Goal: Manage account settings

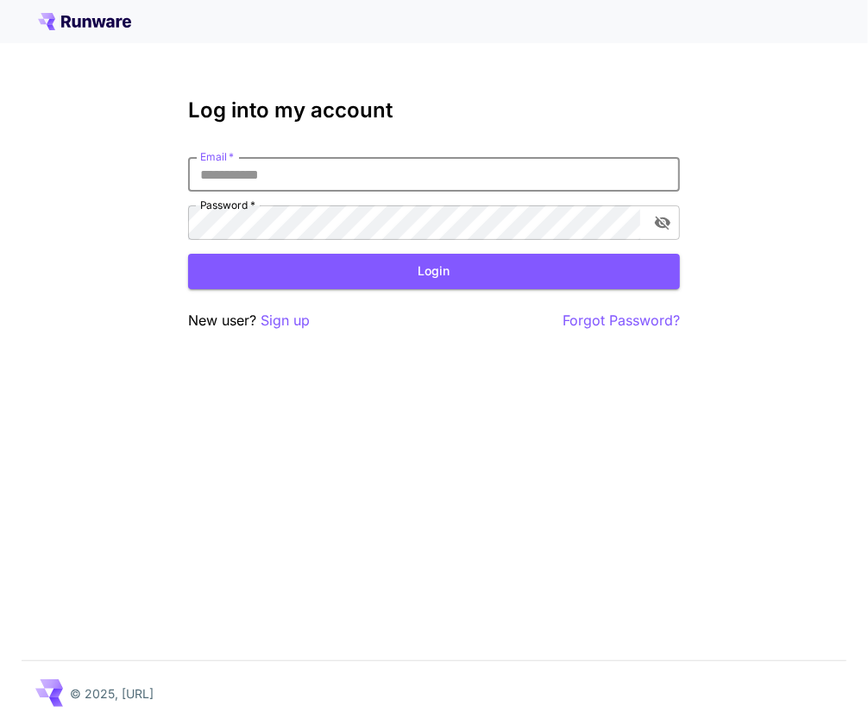
drag, startPoint x: 0, startPoint y: 0, endPoint x: 263, endPoint y: 166, distance: 311.1
click at [263, 166] on input "Email   *" at bounding box center [434, 174] width 492 height 35
type input "**********"
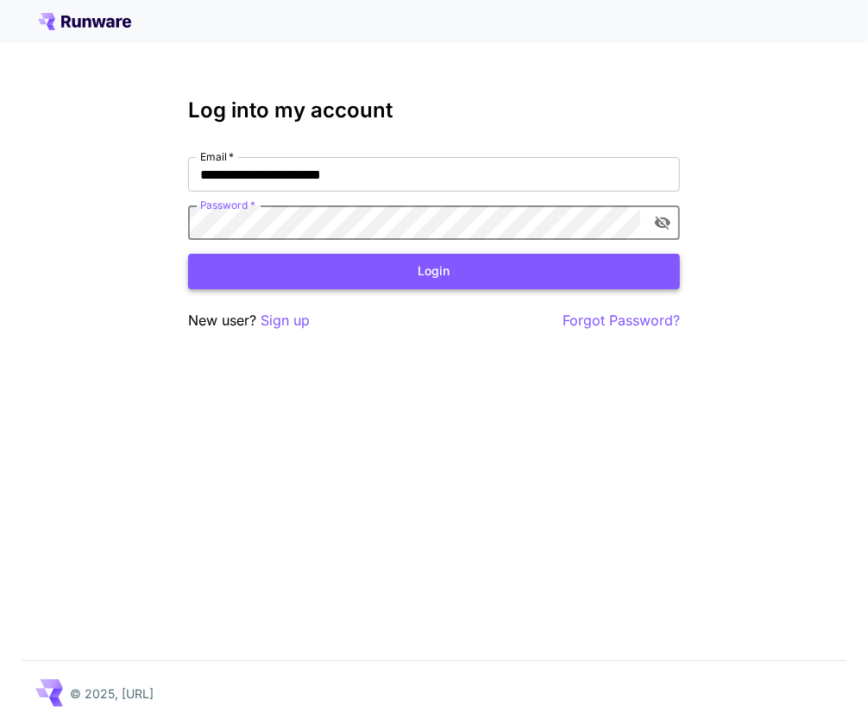
click at [420, 283] on button "Login" at bounding box center [434, 271] width 492 height 35
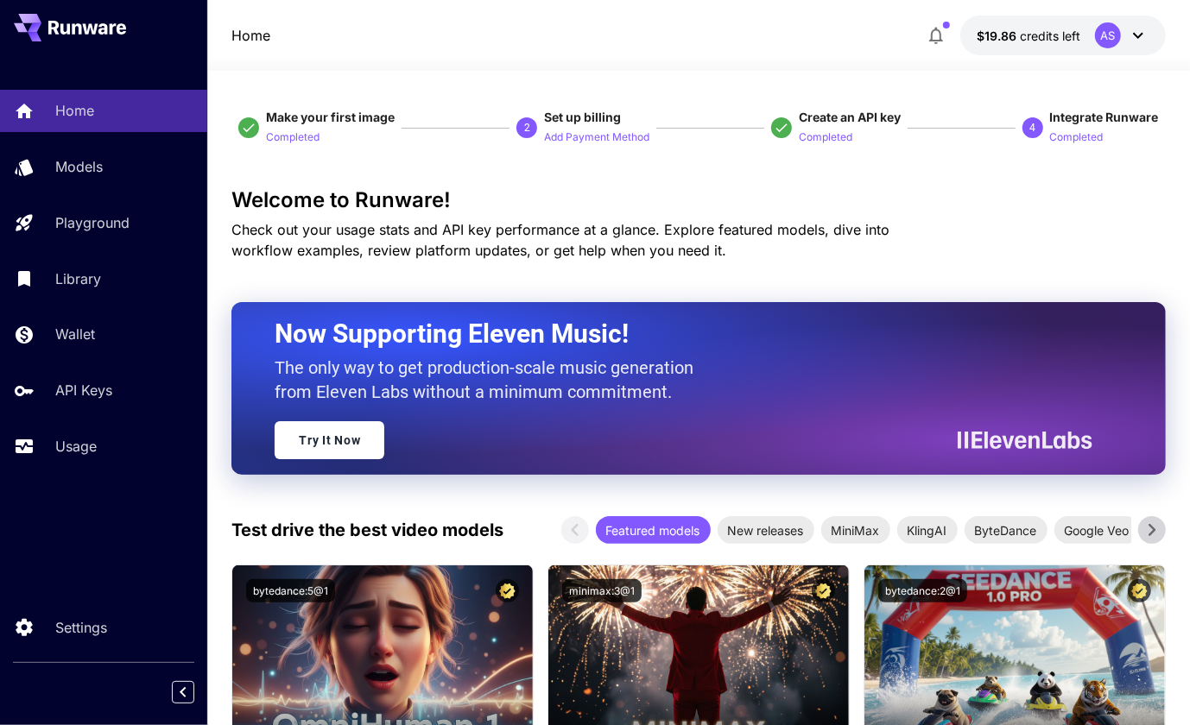
click at [868, 35] on icon at bounding box center [1137, 35] width 21 height 21
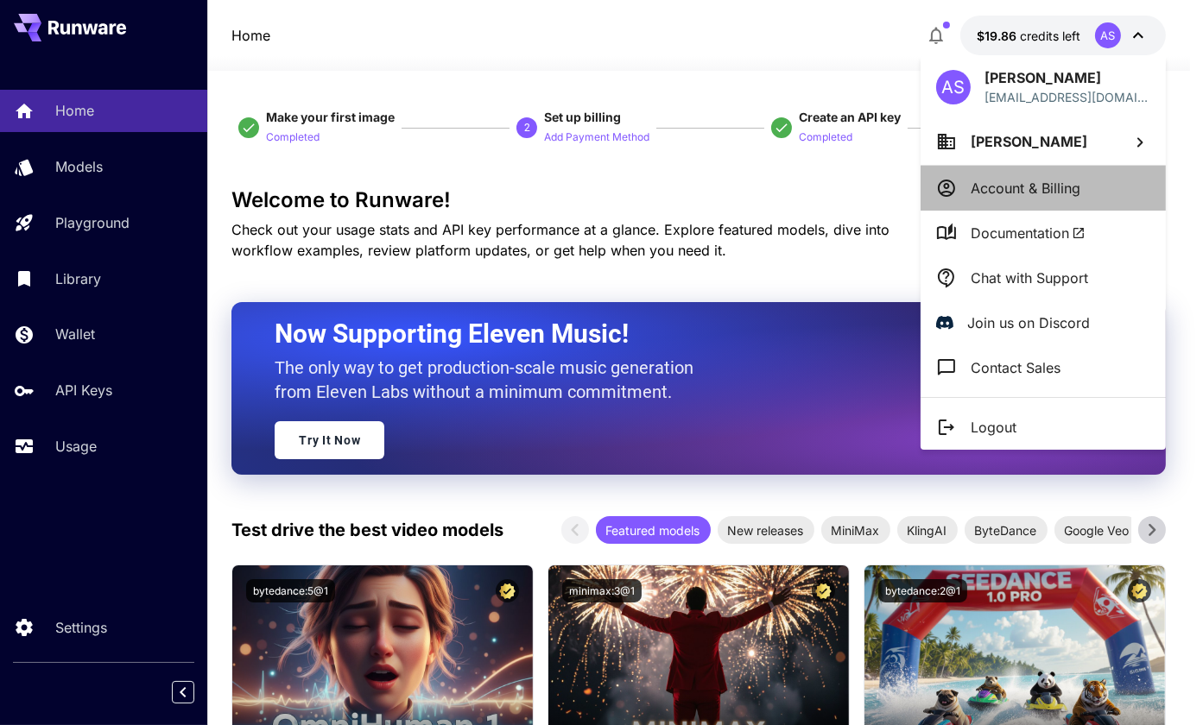
click at [868, 182] on p "Account & Billing" at bounding box center [1025, 188] width 110 height 21
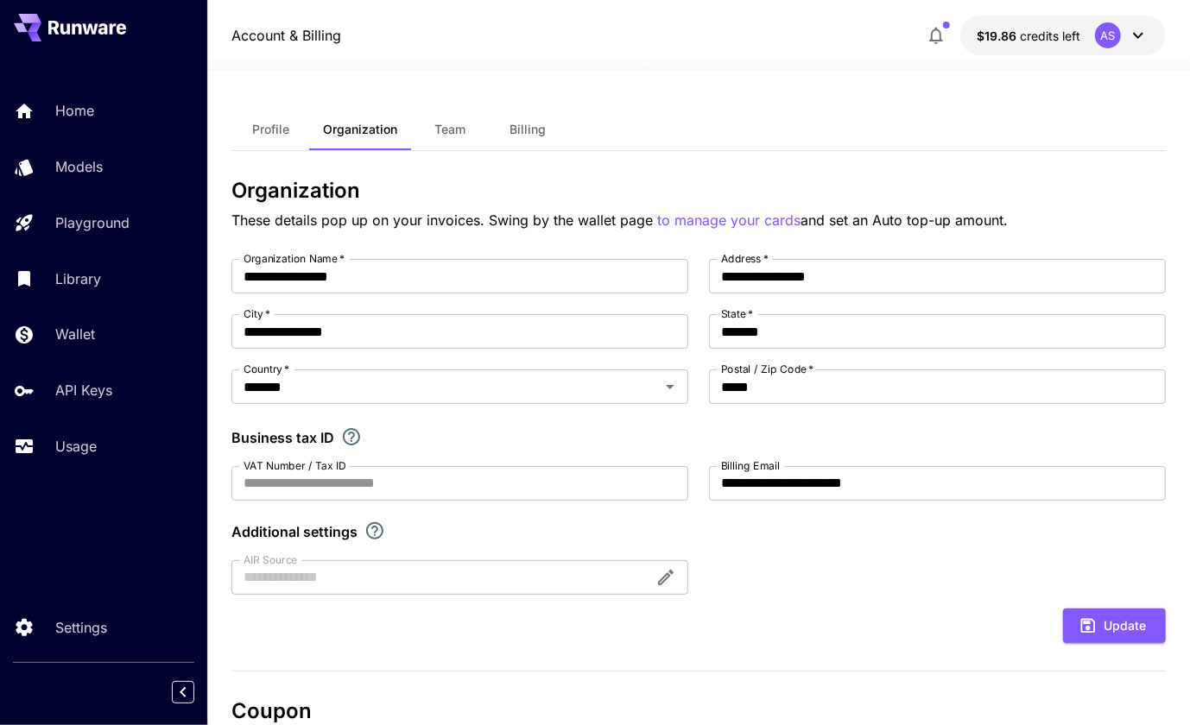
click at [868, 125] on div "Profile Organization Team Billing" at bounding box center [697, 130] width 933 height 42
click at [254, 136] on span "Profile" at bounding box center [270, 130] width 37 height 16
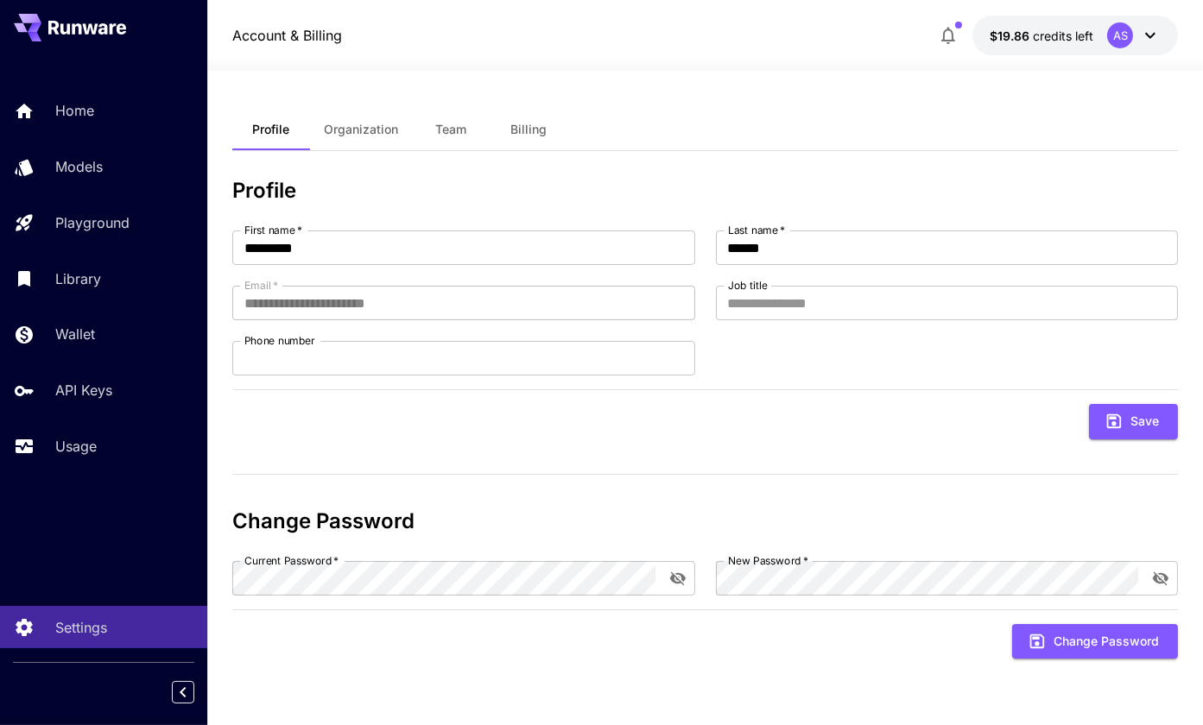
click at [359, 133] on span "Organization" at bounding box center [361, 130] width 74 height 16
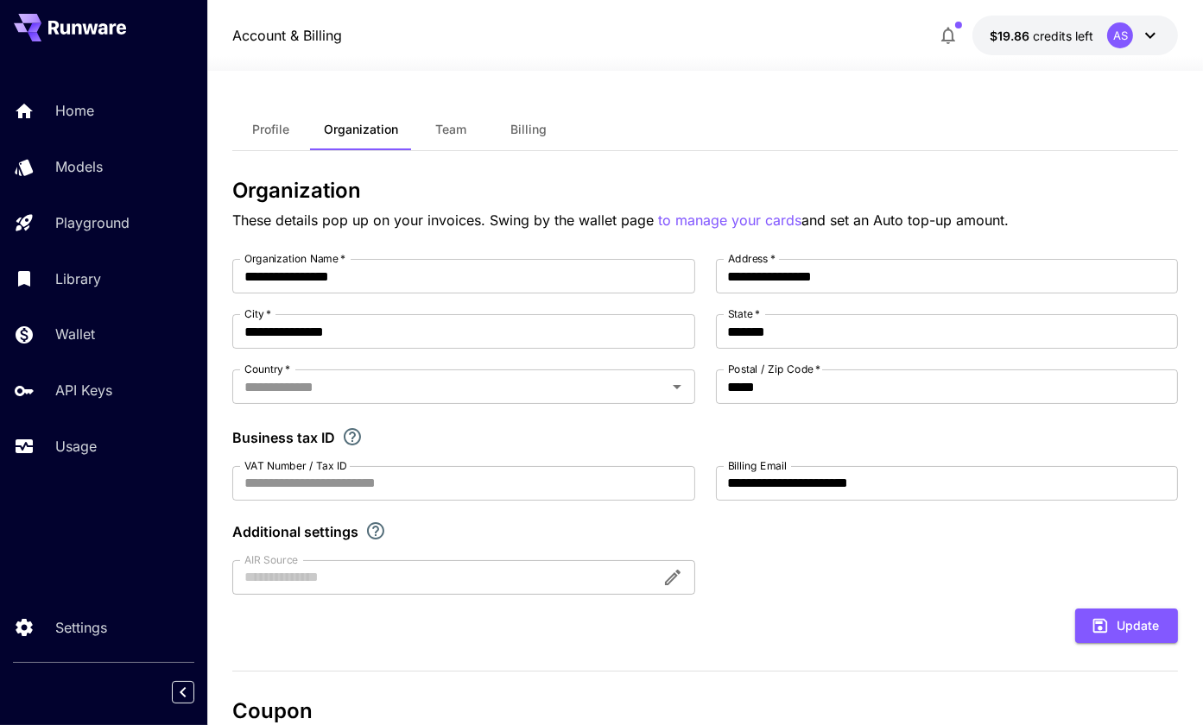
type input "*******"
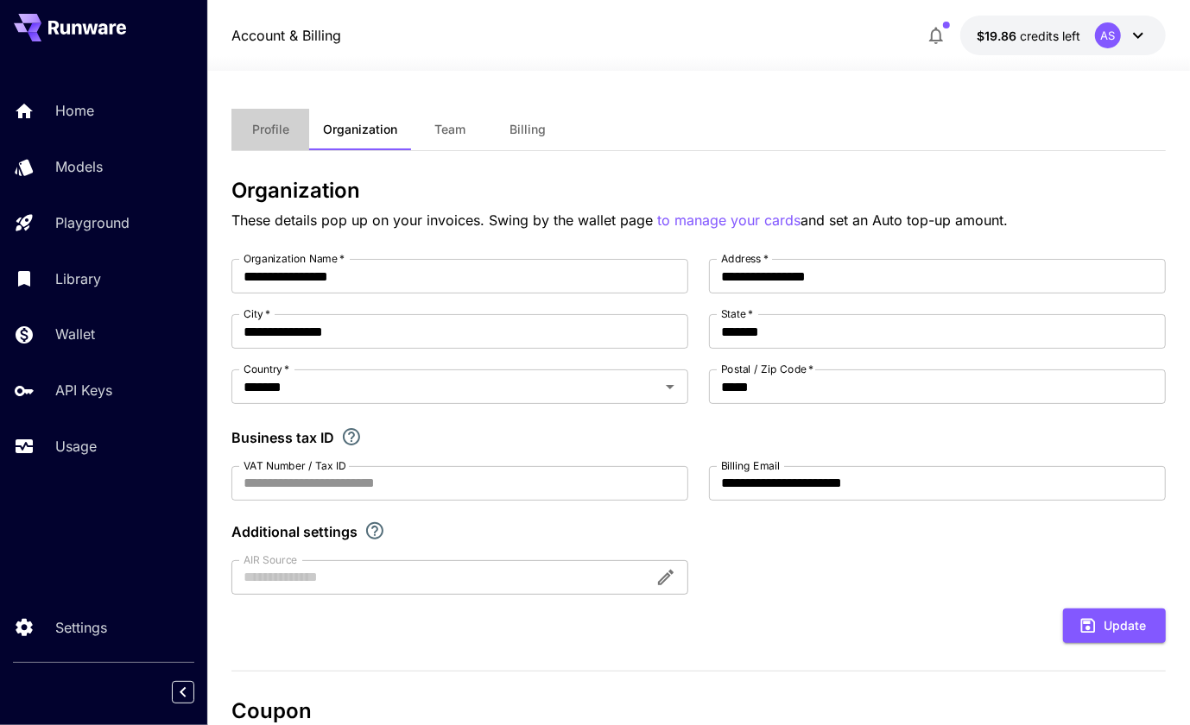
click at [264, 130] on span "Profile" at bounding box center [270, 130] width 37 height 16
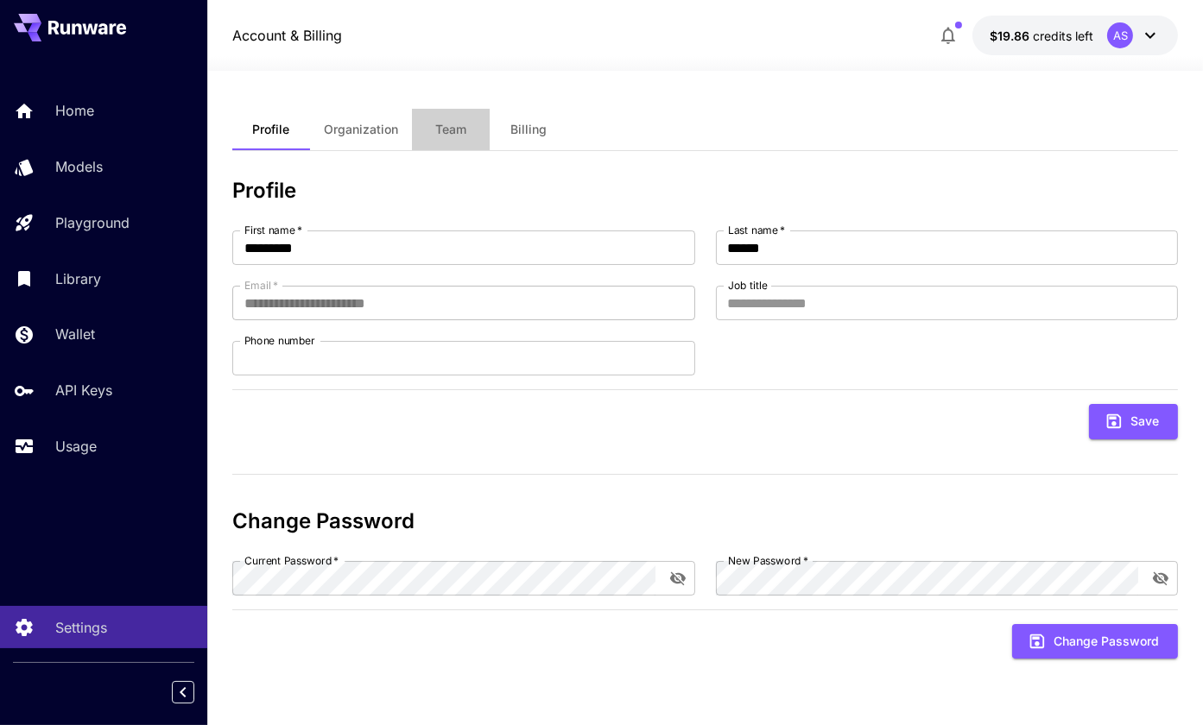
click at [455, 135] on span "Team" at bounding box center [450, 130] width 31 height 16
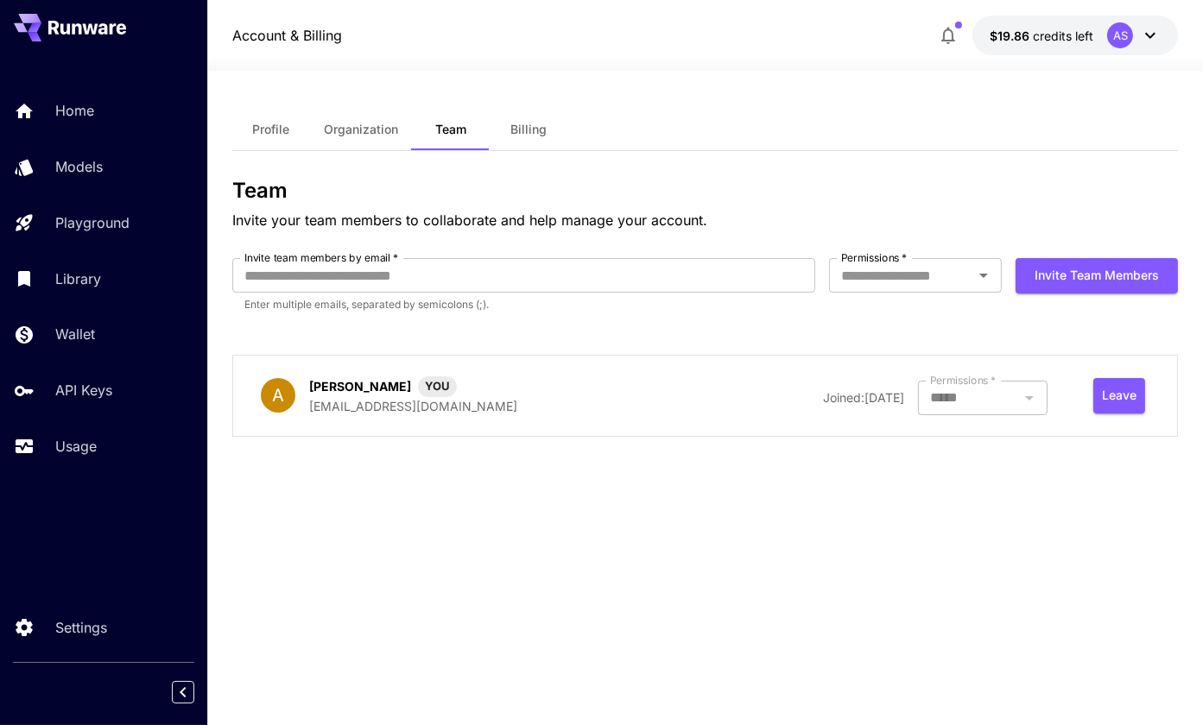
click at [521, 132] on span "Billing" at bounding box center [528, 130] width 36 height 16
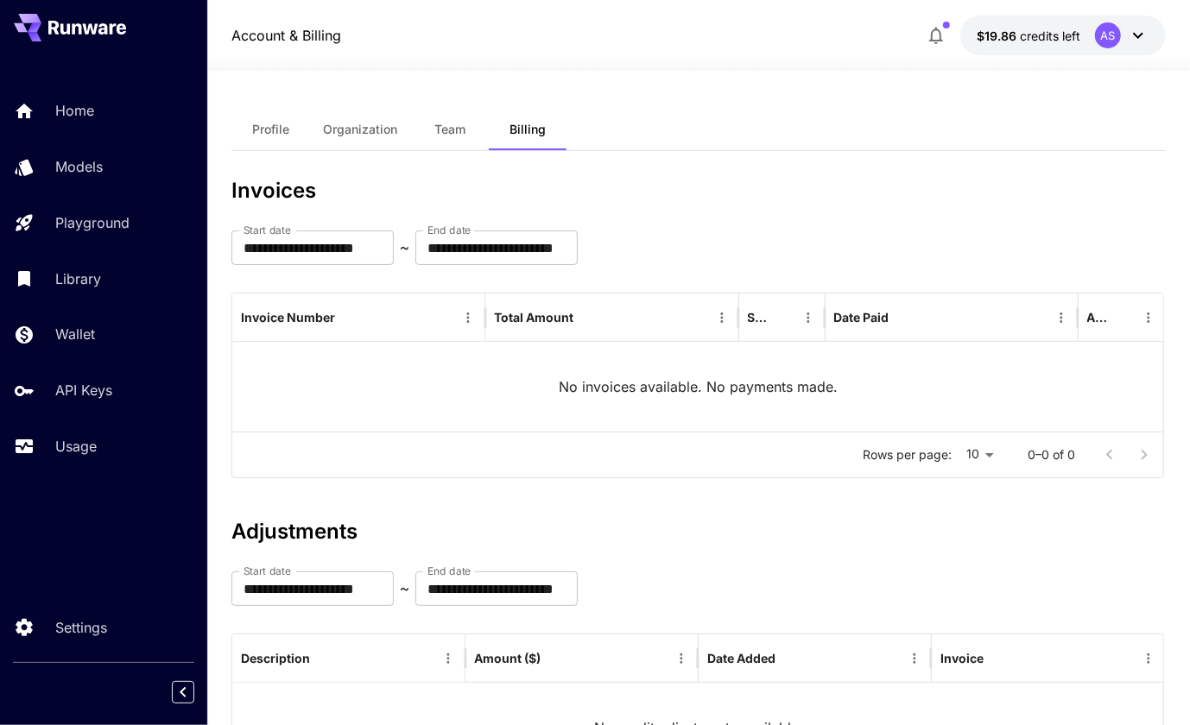
click at [868, 133] on div "Profile Organization Team Billing" at bounding box center [697, 130] width 933 height 42
click at [84, 110] on p "Home" at bounding box center [78, 110] width 39 height 21
